Goal: Task Accomplishment & Management: Use online tool/utility

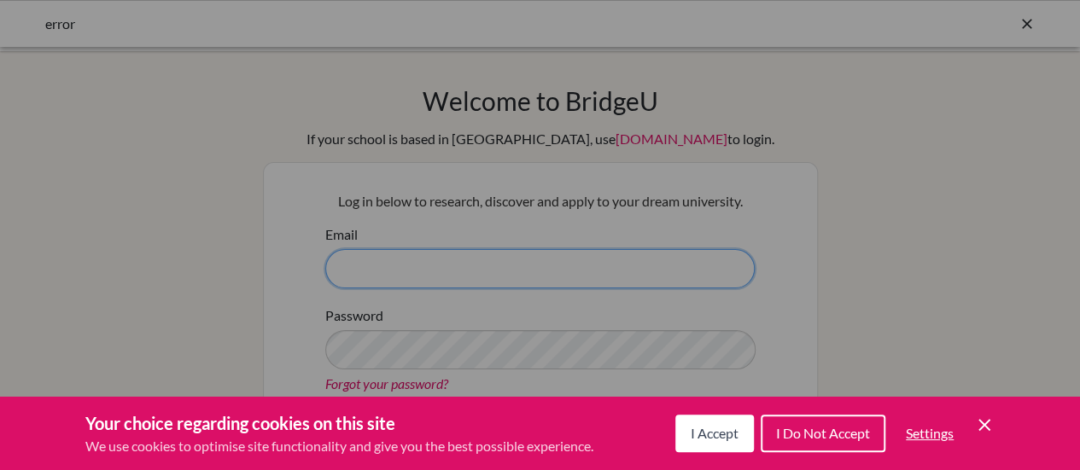
type input "[EMAIL_ADDRESS][DOMAIN_NAME]"
click at [707, 442] on button "I Accept" at bounding box center [714, 434] width 79 height 38
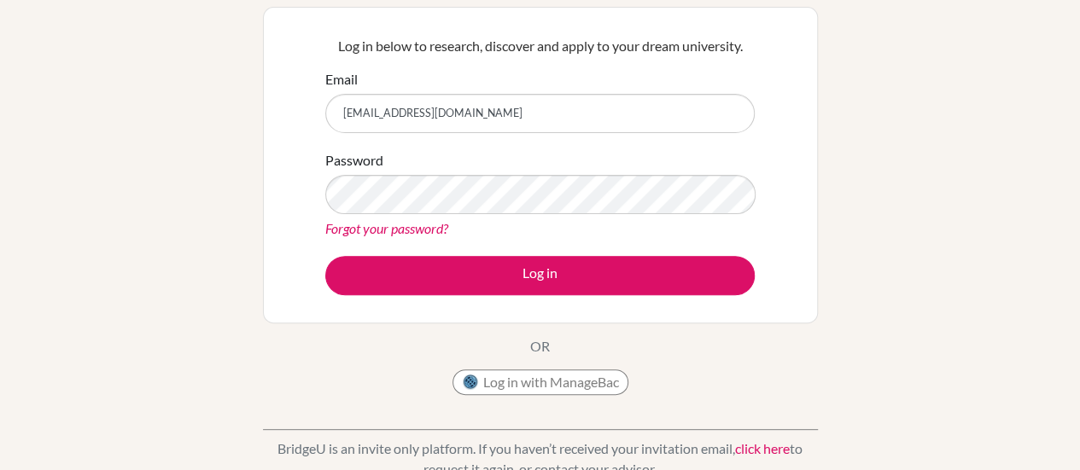
scroll to position [160, 0]
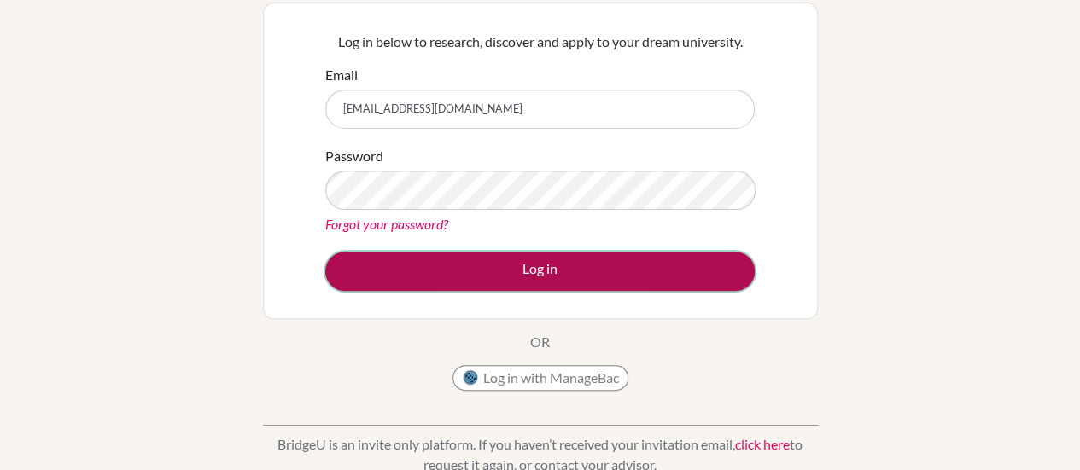
click at [575, 272] on button "Log in" at bounding box center [539, 271] width 429 height 39
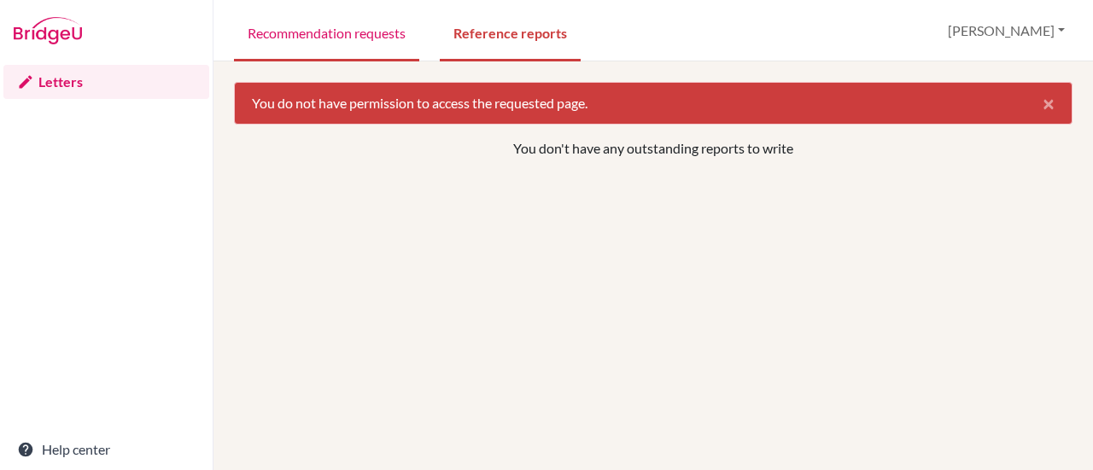
click at [361, 38] on link "Recommendation requests" at bounding box center [326, 32] width 185 height 59
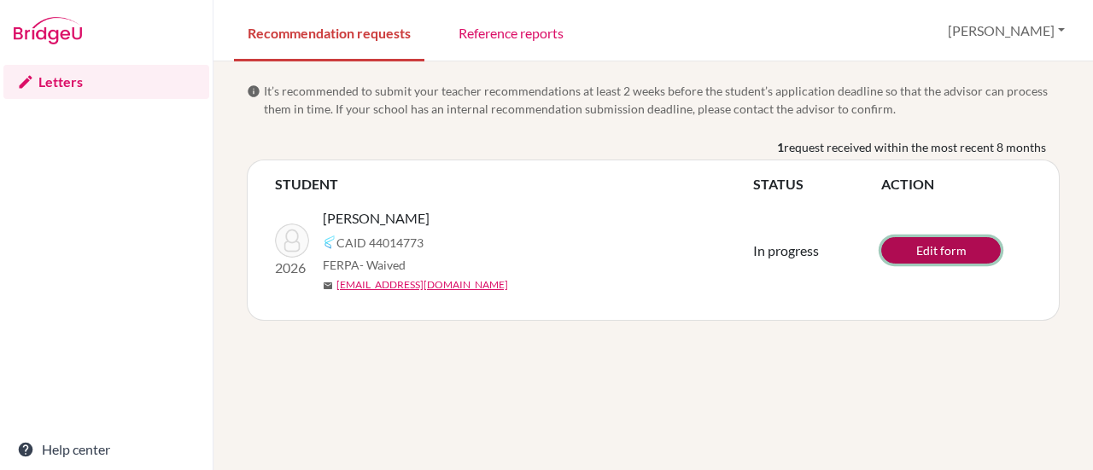
click at [949, 253] on link "Edit form" at bounding box center [941, 250] width 120 height 26
